Goal: Find specific page/section: Find specific page/section

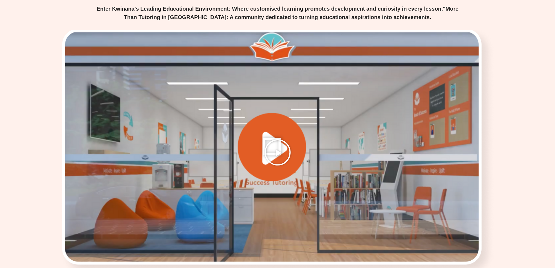
scroll to position [1146, 0]
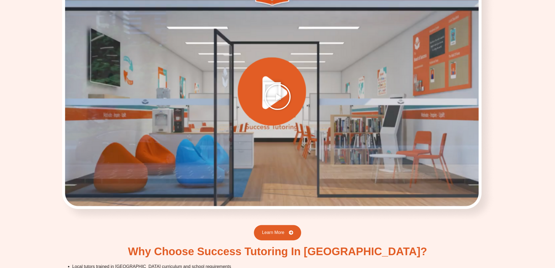
click at [271, 95] on icon "Play Video" at bounding box center [277, 96] width 27 height 27
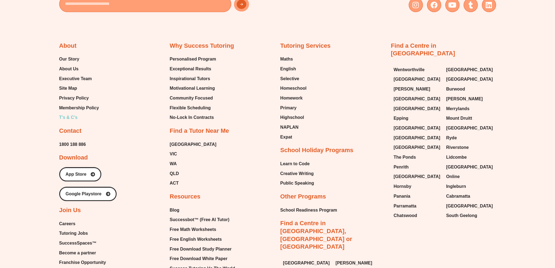
scroll to position [3628, 0]
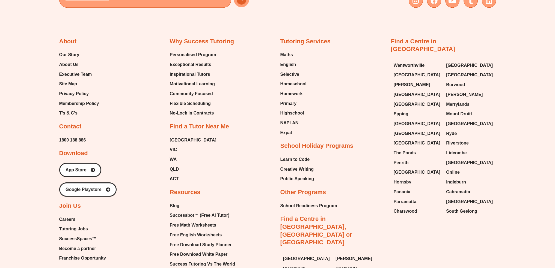
click at [71, 225] on span "Tutoring Jobs" at bounding box center [73, 229] width 29 height 8
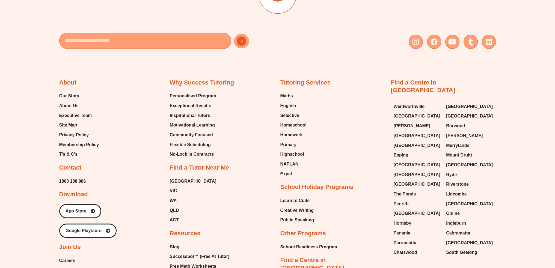
scroll to position [3696, 0]
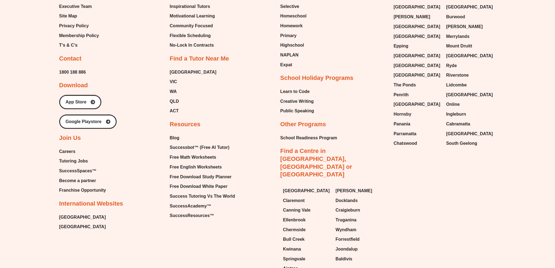
click at [69, 148] on span "Careers" at bounding box center [67, 152] width 16 height 8
